Goal: Information Seeking & Learning: Learn about a topic

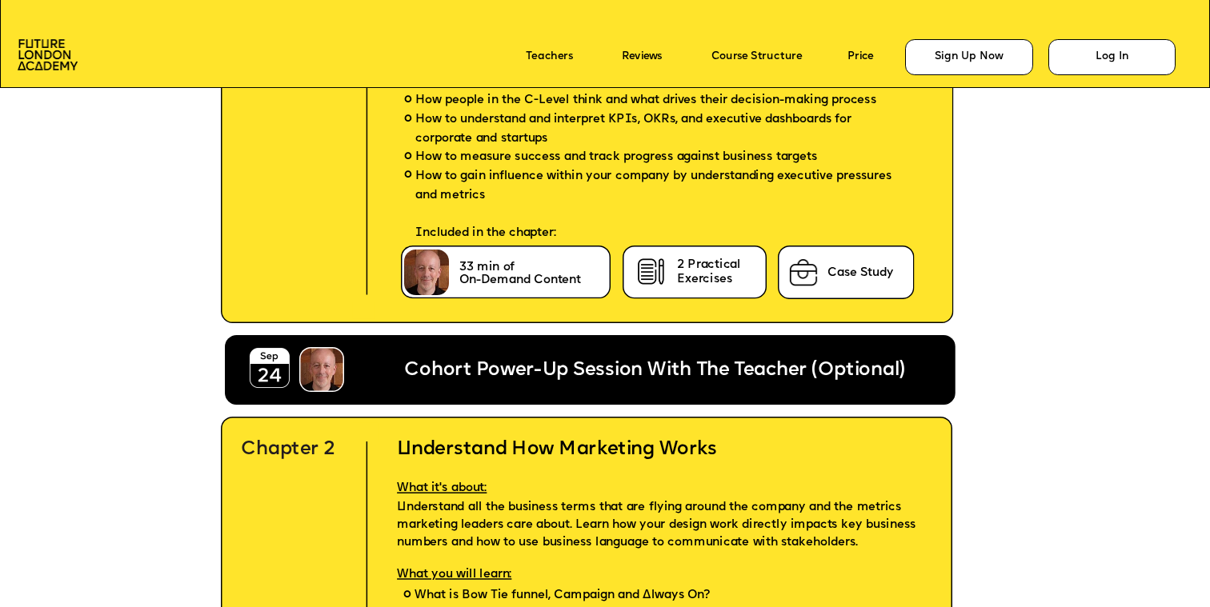
scroll to position [3941, 0]
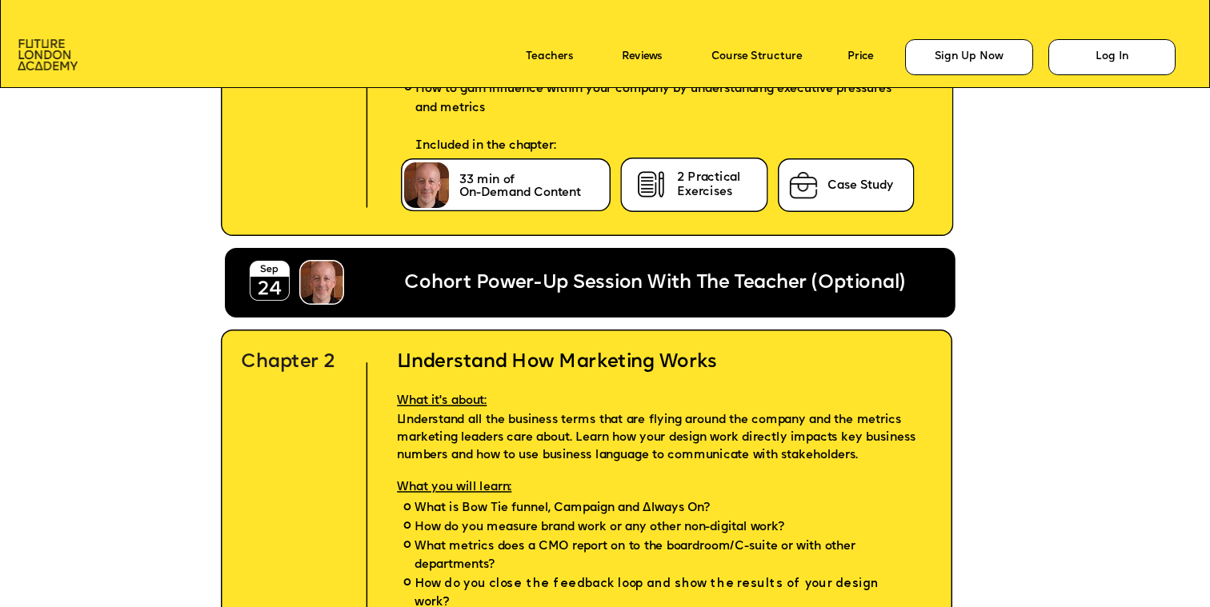
click at [50, 60] on img at bounding box center [48, 54] width 60 height 30
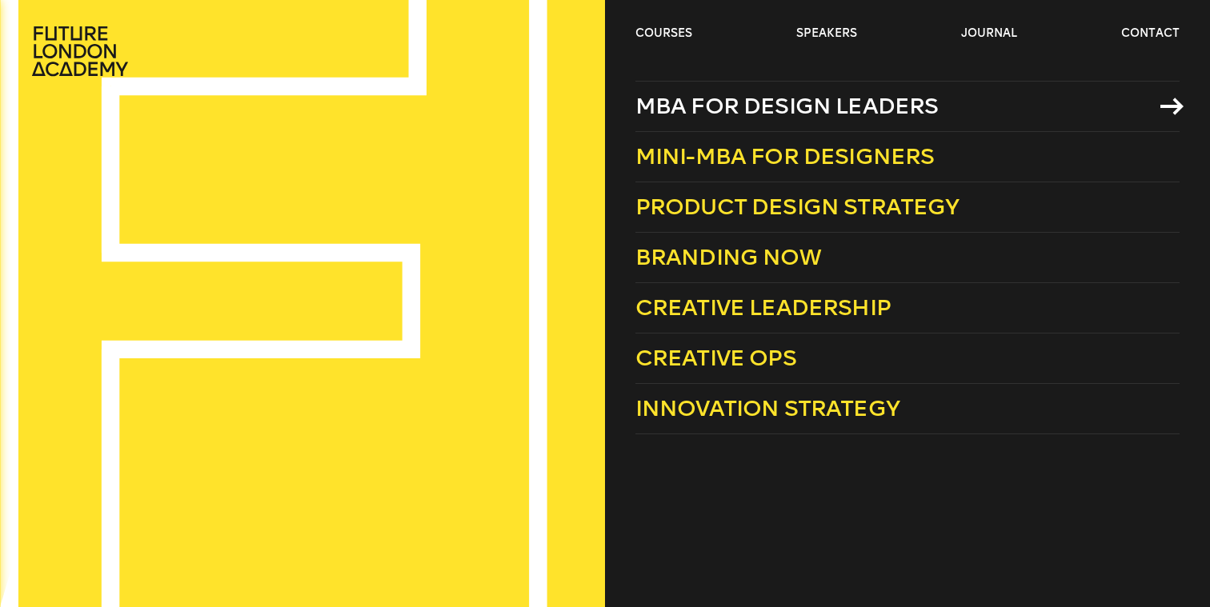
click at [721, 95] on span "MBA for Design Leaders" at bounding box center [786, 106] width 303 height 26
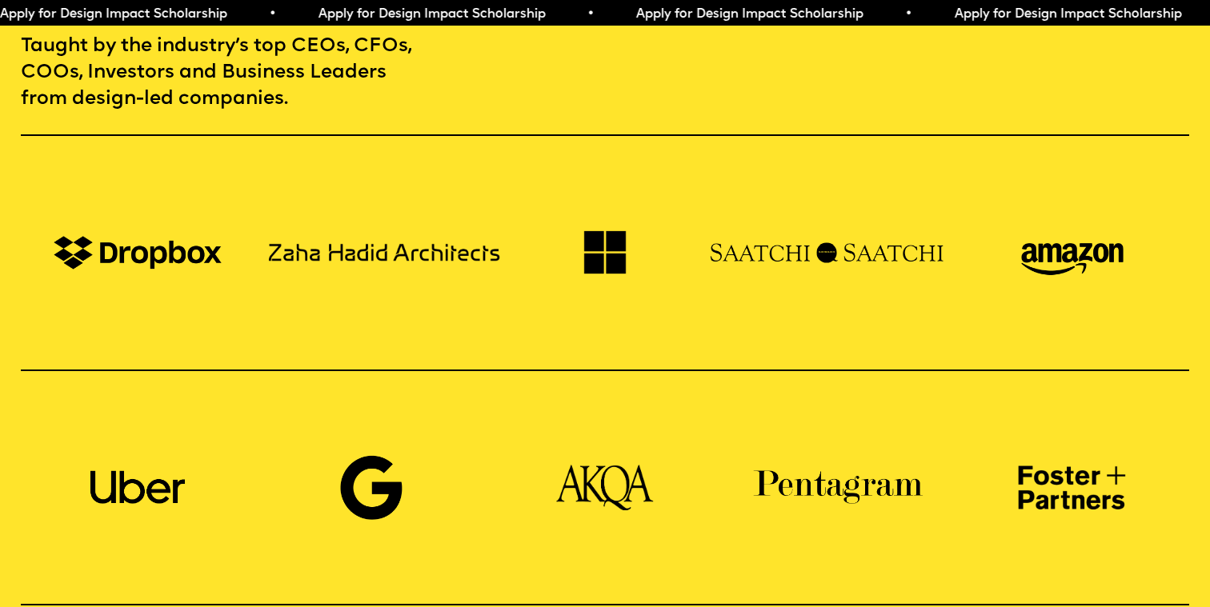
scroll to position [1215, 0]
